Goal: Task Accomplishment & Management: Use online tool/utility

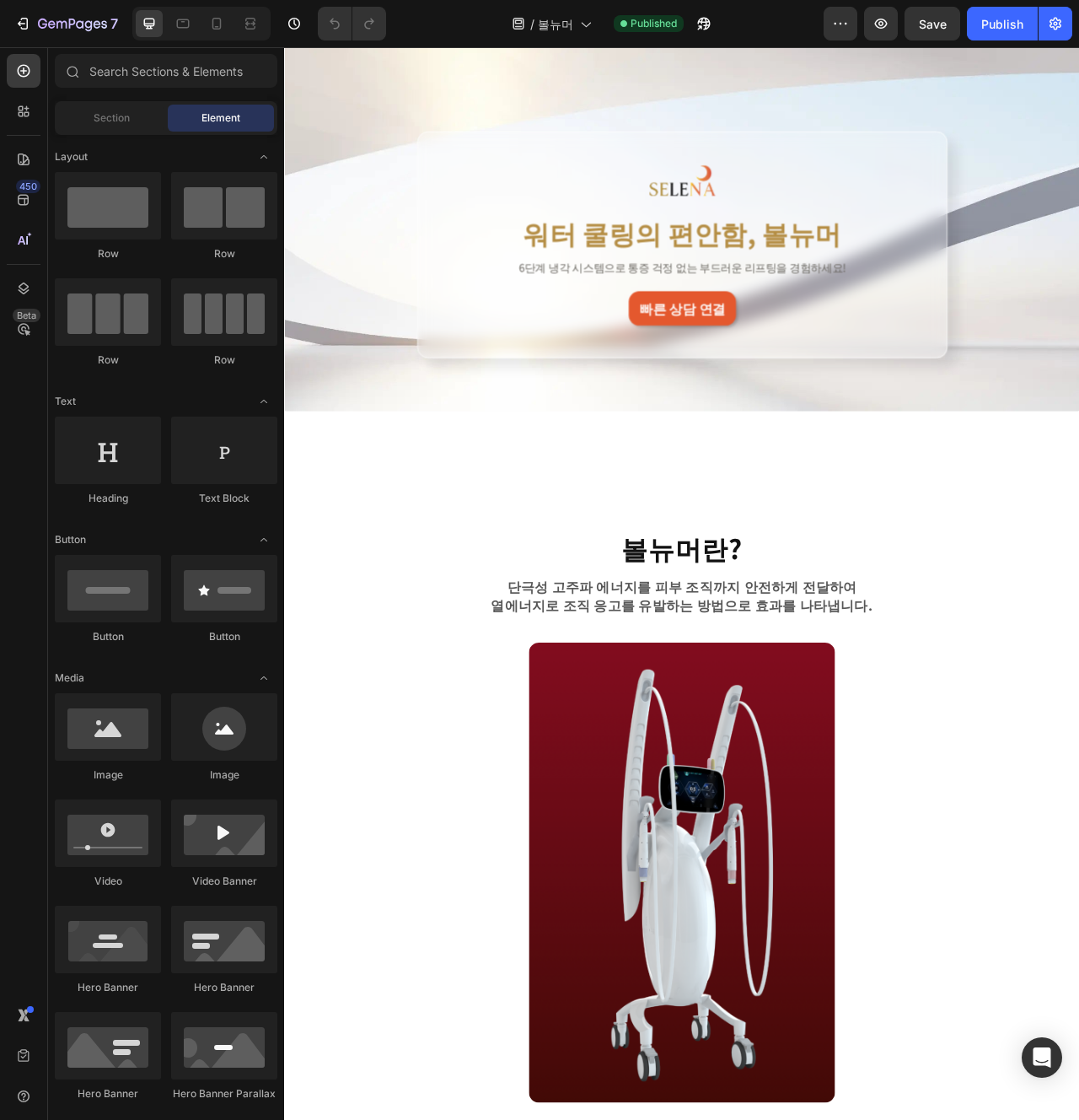
scroll to position [82, 0]
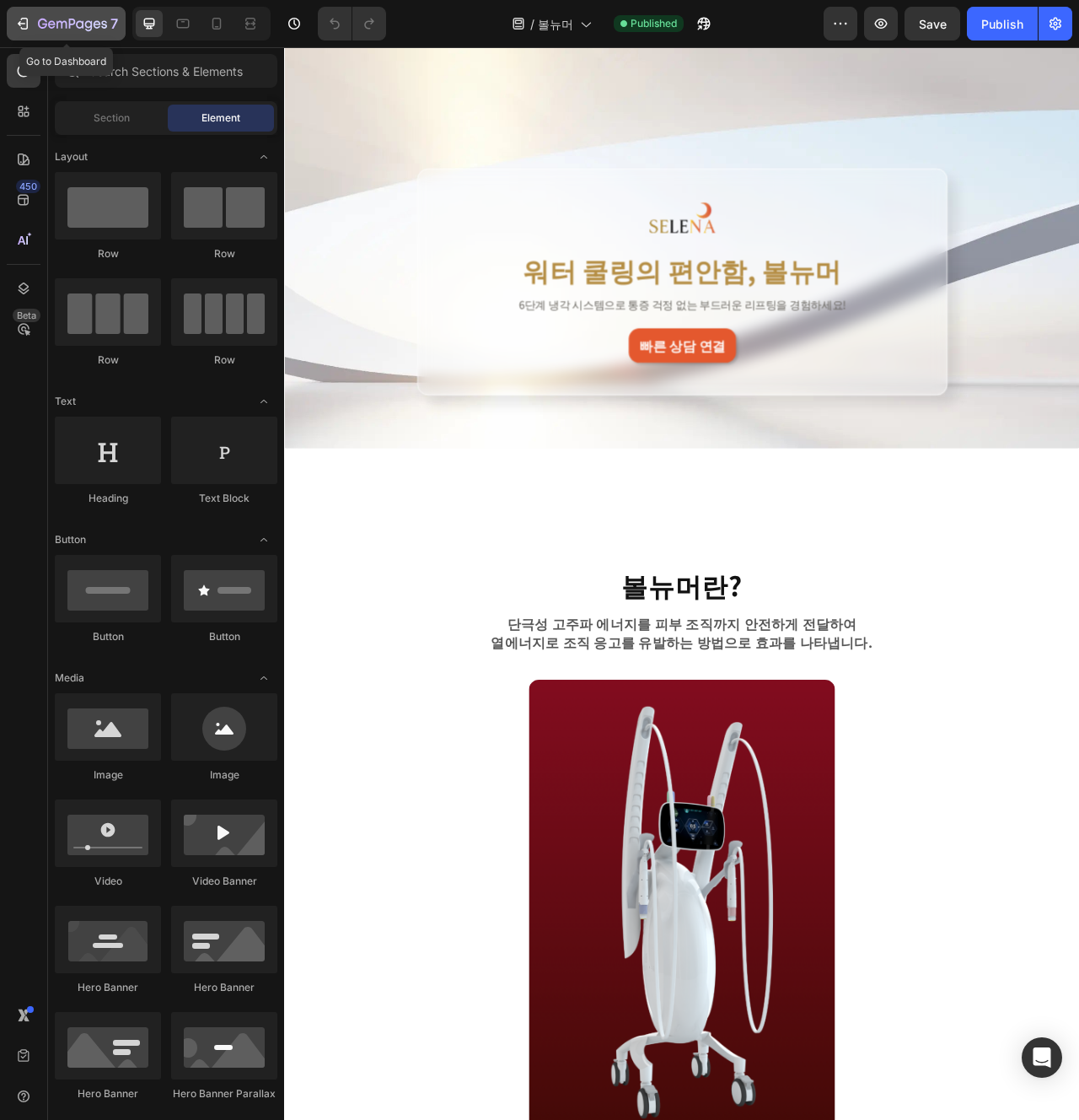
click at [98, 33] on button "7" at bounding box center [65, 23] width 118 height 33
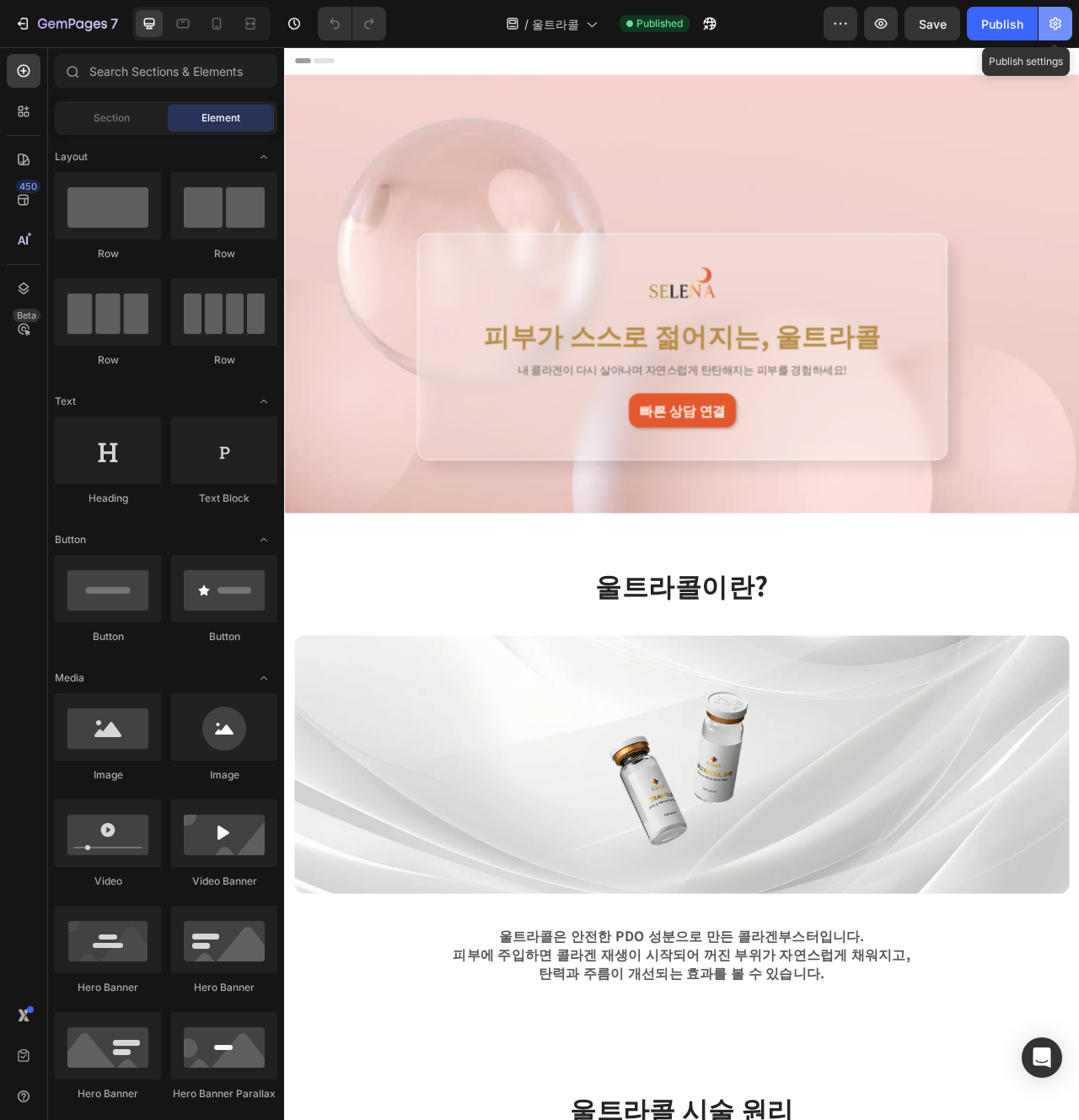
click at [1062, 13] on button "button" at bounding box center [1055, 23] width 33 height 33
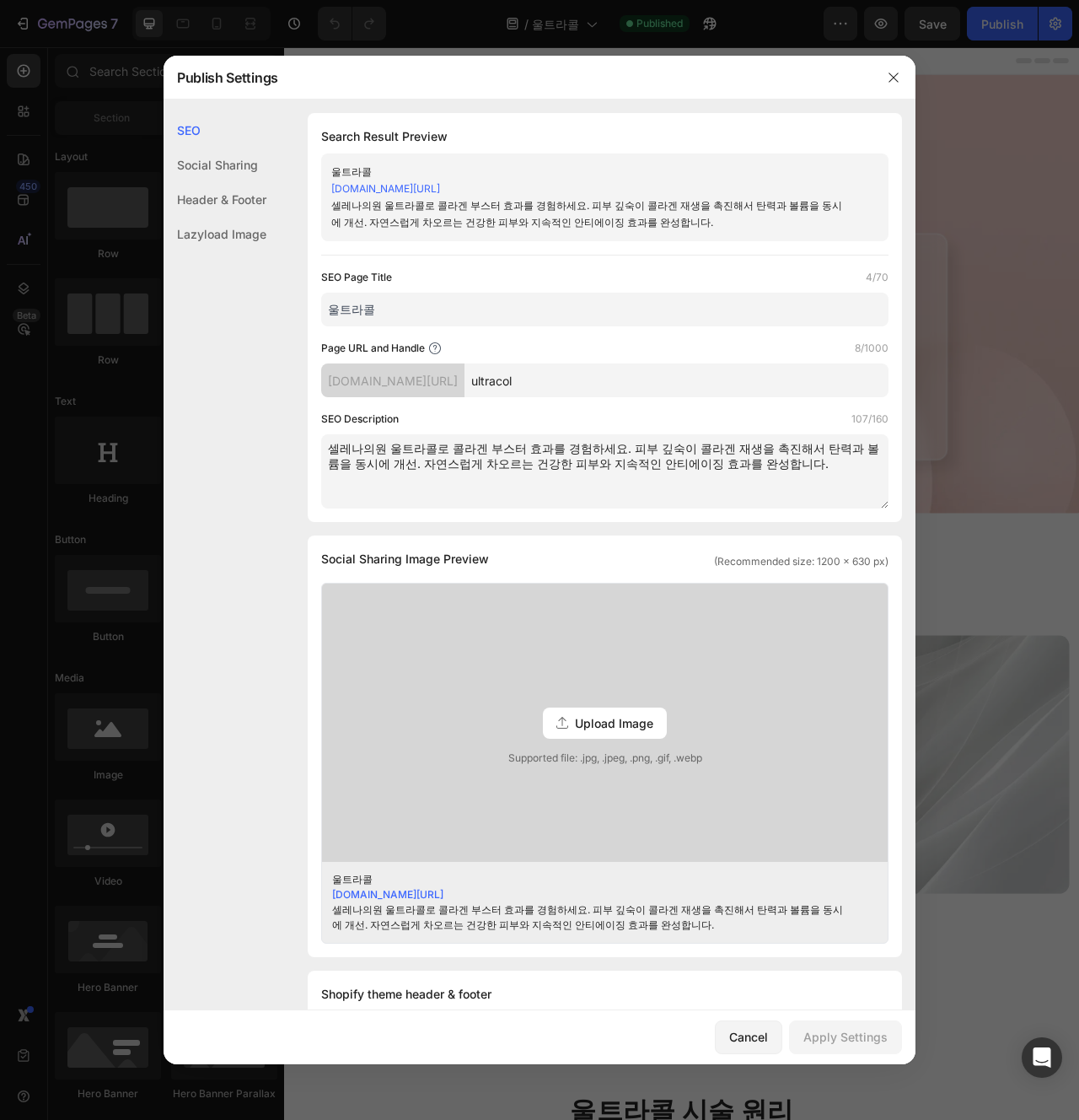
click at [737, 484] on textarea "셀레나의원 울트라콜로 콜라겐 부스터 효과를 경험하세요. 피부 깊숙이 콜라겐 재생을 촉진해서 탄력과 볼륨을 동시에 개선. 자연스럽게 차오르는 건…" at bounding box center [605, 471] width 568 height 74
type textarea "셀레나의원 울트라콜로 콜라겐 부스터 효과를 경험하세요. 피부 깊숙이 콜라겐 재생을 촉진해서 탄력과 볼륨을 동시에 개선. 자연스럽게 차오르는 건…"
click at [822, 1042] on div "Apply Settings" at bounding box center [845, 1037] width 84 height 18
